Goal: Information Seeking & Learning: Find contact information

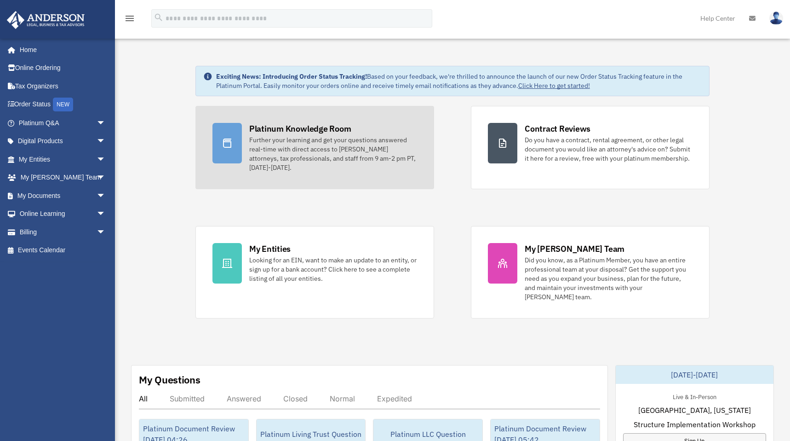
click at [315, 150] on div "Further your learning and get your questions answered real-time with direct acc…" at bounding box center [333, 153] width 168 height 37
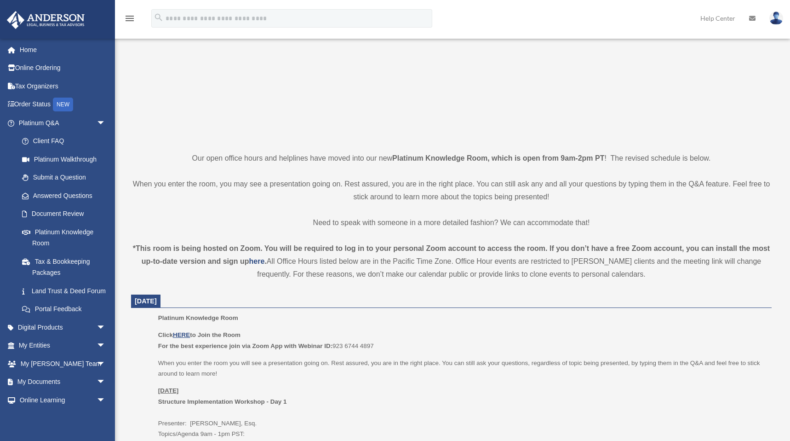
scroll to position [111, 0]
click at [184, 336] on u "HERE" at bounding box center [181, 334] width 17 height 7
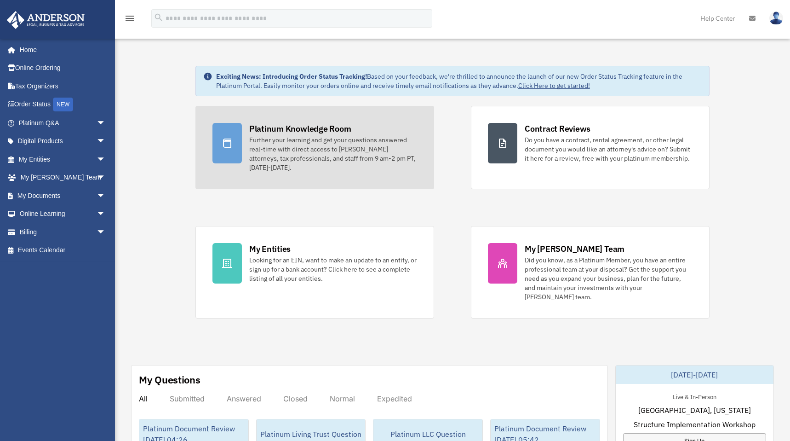
click at [304, 150] on div "Further your learning and get your questions answered real-time with direct acc…" at bounding box center [333, 153] width 168 height 37
click at [301, 147] on div "Further your learning and get your questions answered real-time with direct acc…" at bounding box center [333, 153] width 168 height 37
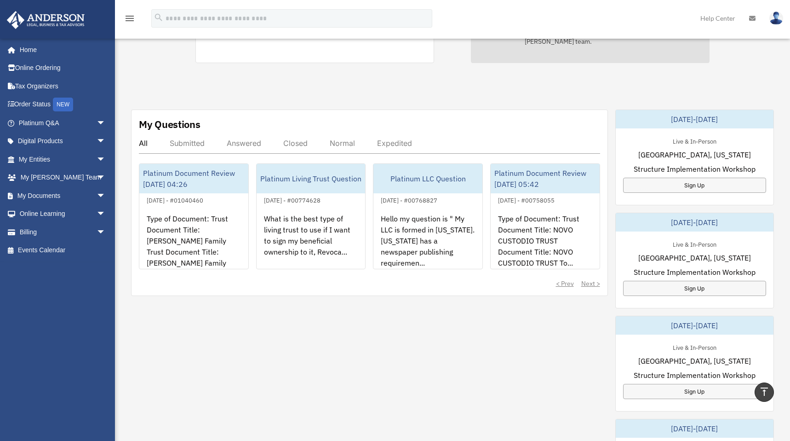
scroll to position [254, 0]
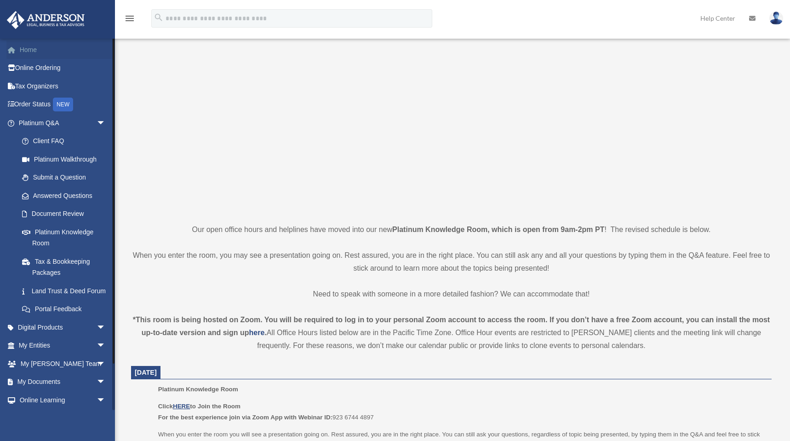
scroll to position [74, 0]
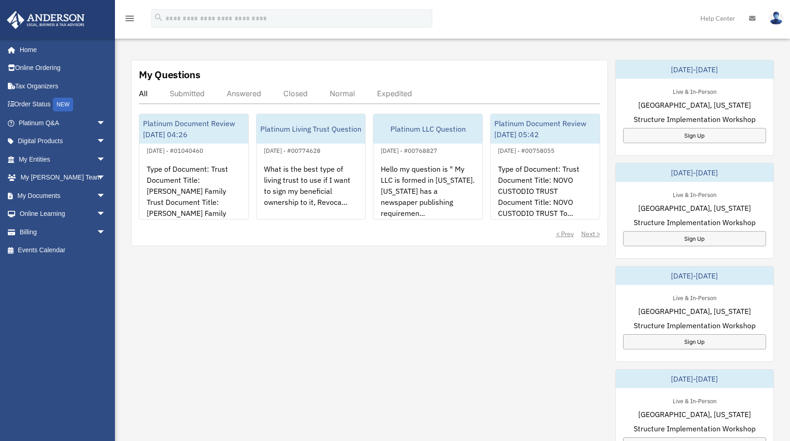
scroll to position [341, 0]
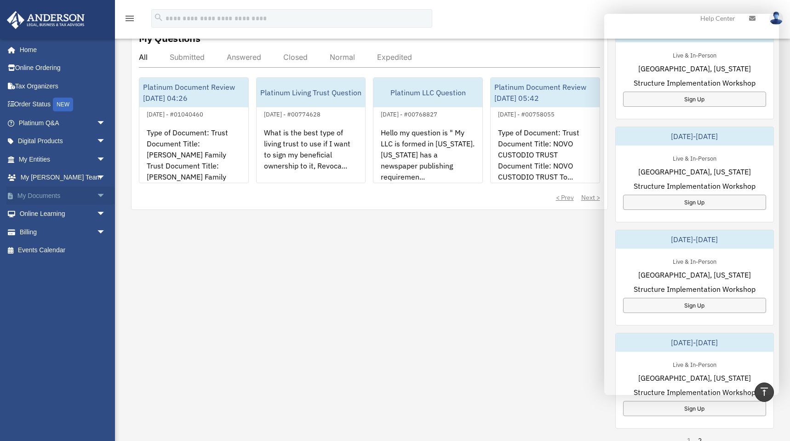
click at [97, 194] on span "arrow_drop_down" at bounding box center [106, 195] width 18 height 19
click at [97, 194] on span "arrow_drop_up" at bounding box center [106, 195] width 18 height 19
click at [97, 214] on span "arrow_drop_down" at bounding box center [106, 214] width 18 height 19
click at [54, 270] on link "Resources" at bounding box center [66, 268] width 107 height 18
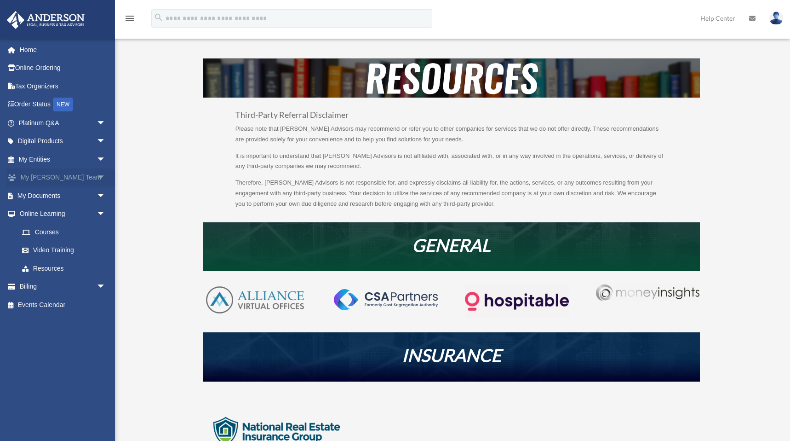
click at [99, 178] on span "arrow_drop_down" at bounding box center [106, 177] width 18 height 19
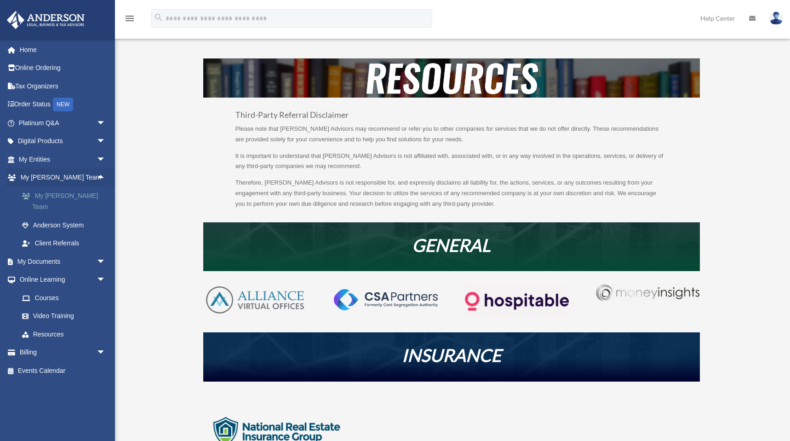
click at [77, 195] on link "My [PERSON_NAME] Team" at bounding box center [66, 200] width 107 height 29
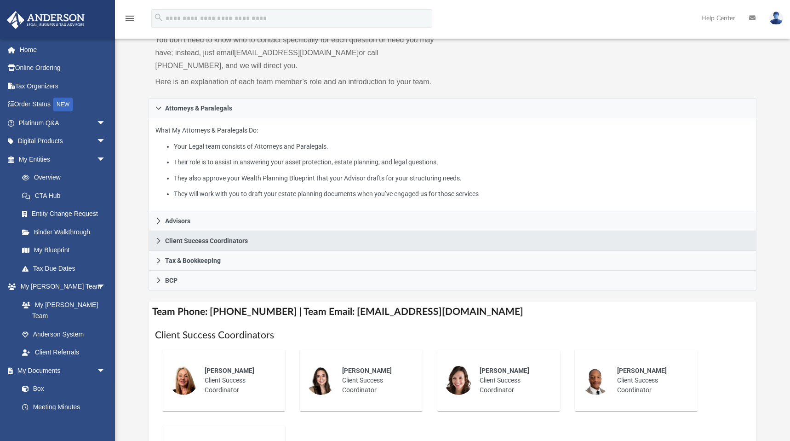
scroll to position [90, 0]
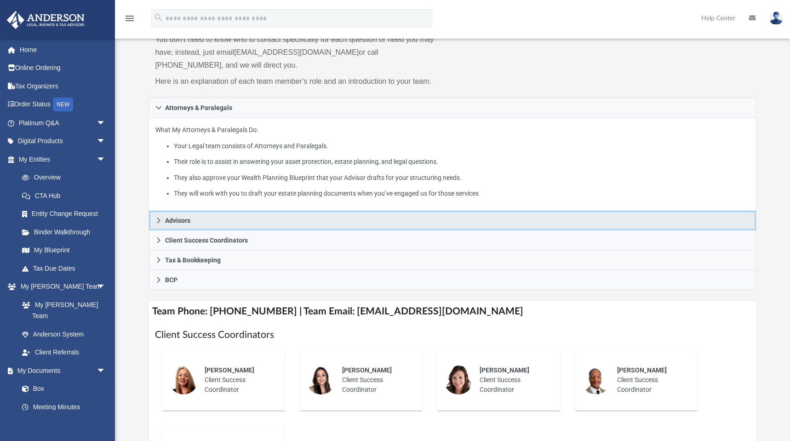
click at [183, 214] on link "Advisors" at bounding box center [453, 221] width 608 height 20
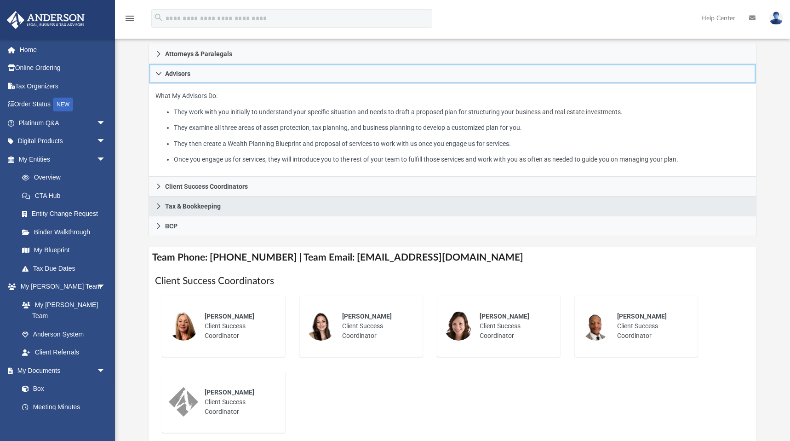
scroll to position [146, 0]
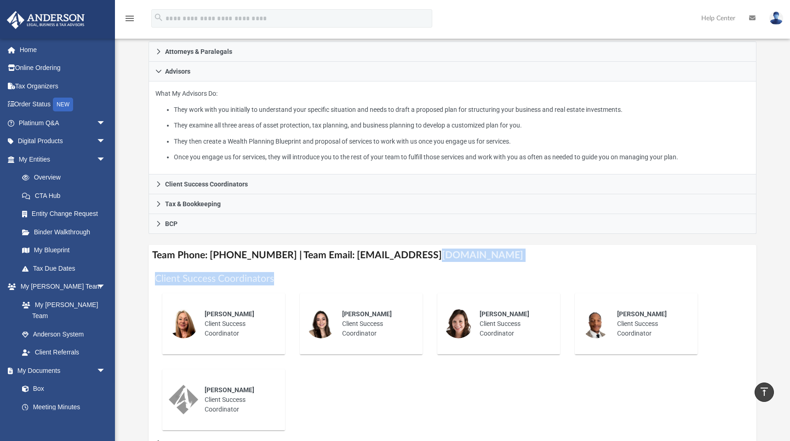
drag, startPoint x: 479, startPoint y: 254, endPoint x: 390, endPoint y: 271, distance: 90.8
click at [415, 282] on h1 "Client Success Coordinators" at bounding box center [452, 278] width 595 height 13
drag, startPoint x: 479, startPoint y: 256, endPoint x: 338, endPoint y: 259, distance: 140.8
click at [338, 259] on h4 "Team Phone: [PHONE_NUMBER] | Team Email: [EMAIL_ADDRESS][DOMAIN_NAME]" at bounding box center [453, 255] width 608 height 21
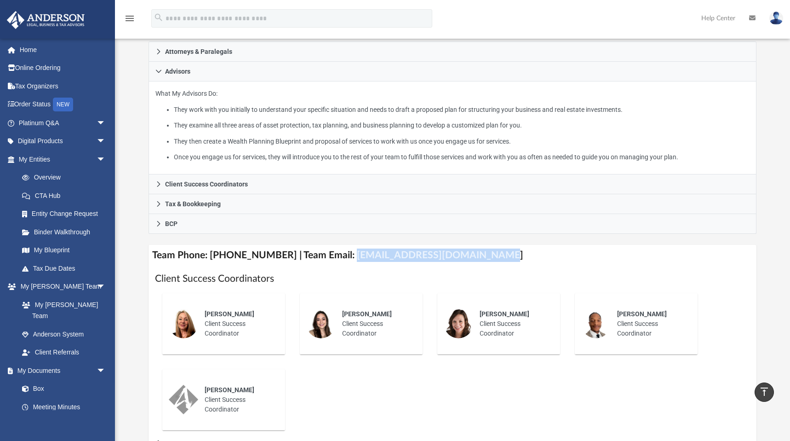
copy h4 "[EMAIL_ADDRESS][DOMAIN_NAME]"
